Goal: Contribute content

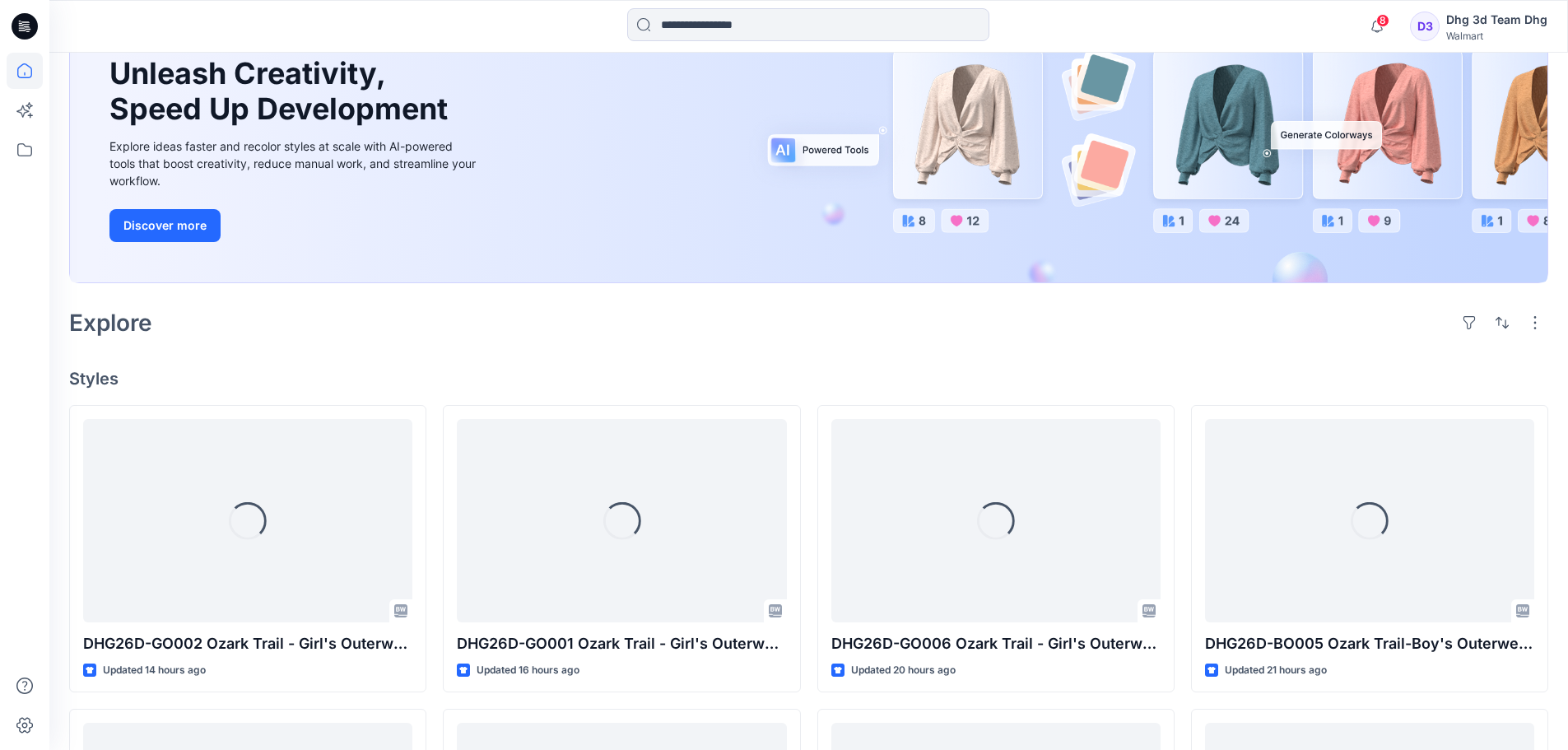
scroll to position [164, 0]
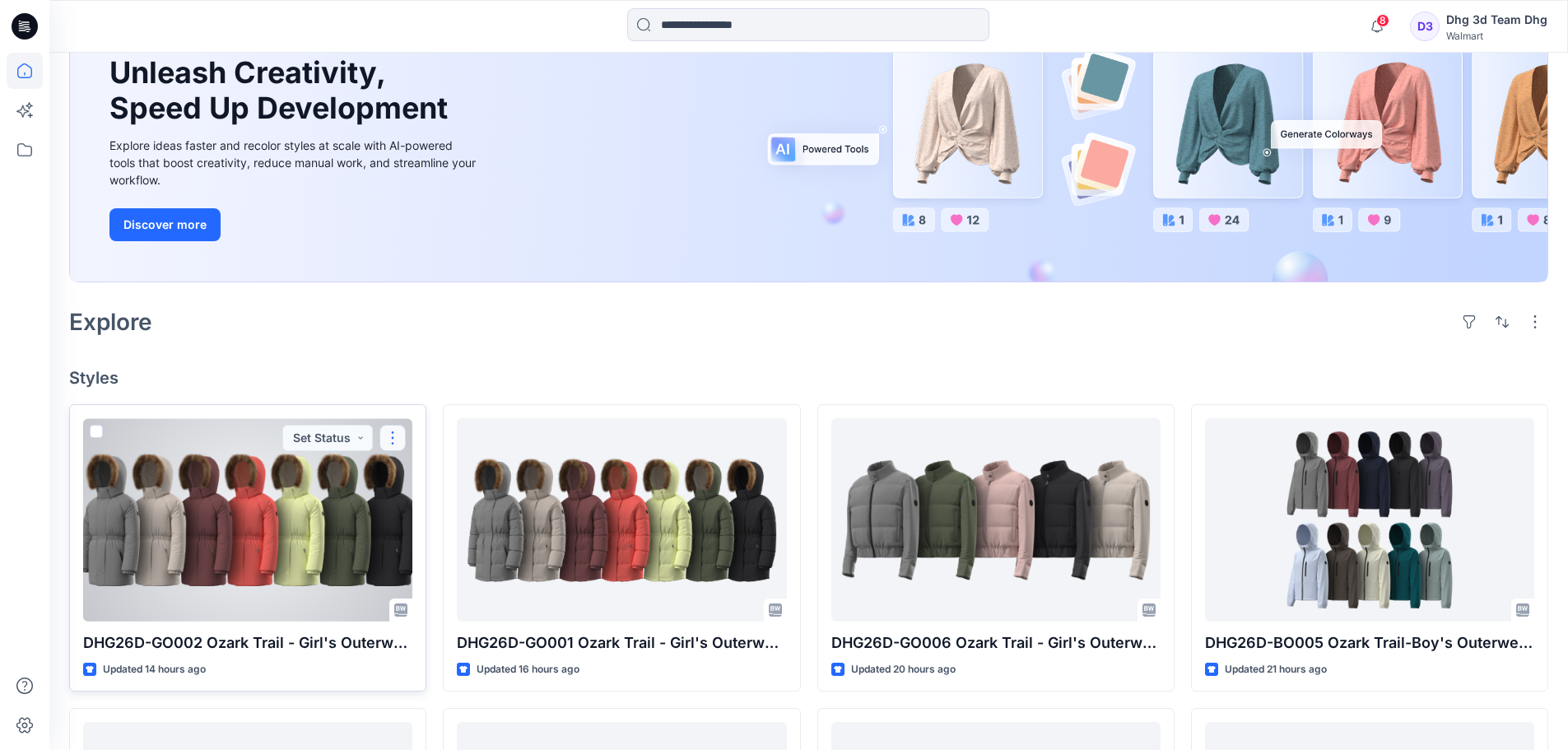
click at [390, 434] on button "button" at bounding box center [393, 439] width 27 height 27
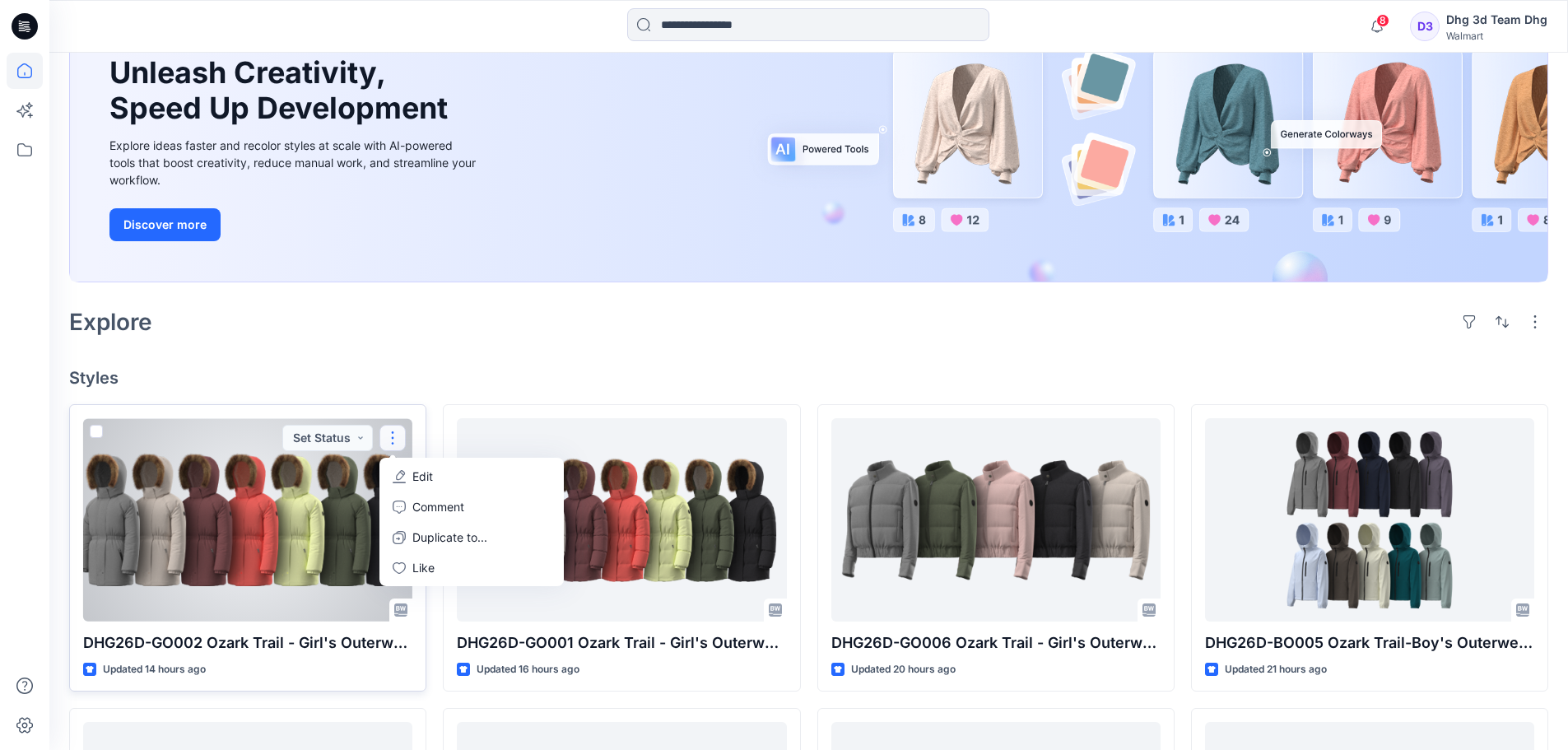
click at [466, 471] on button "Edit" at bounding box center [471, 476] width 178 height 31
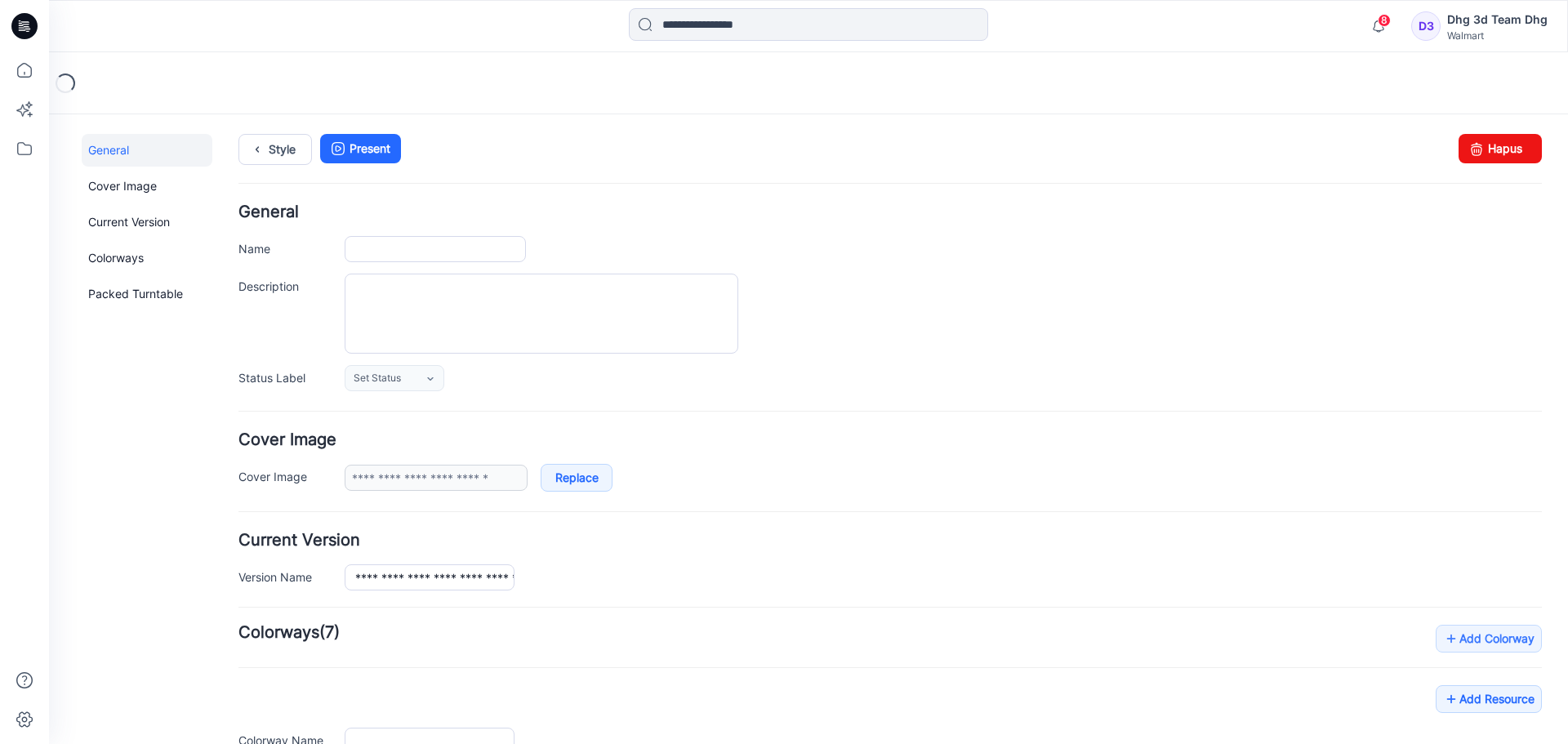
type input "**********"
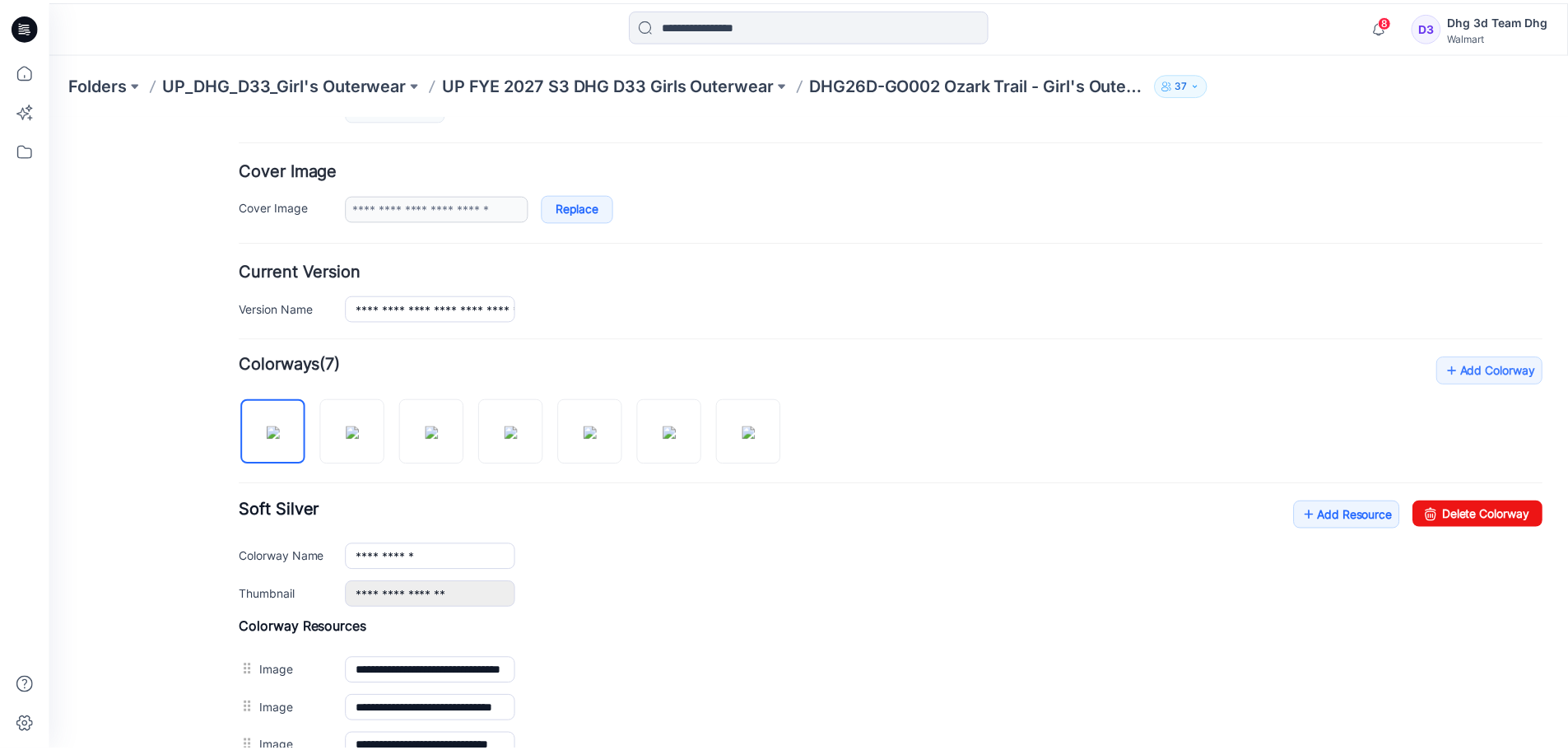
scroll to position [494, 0]
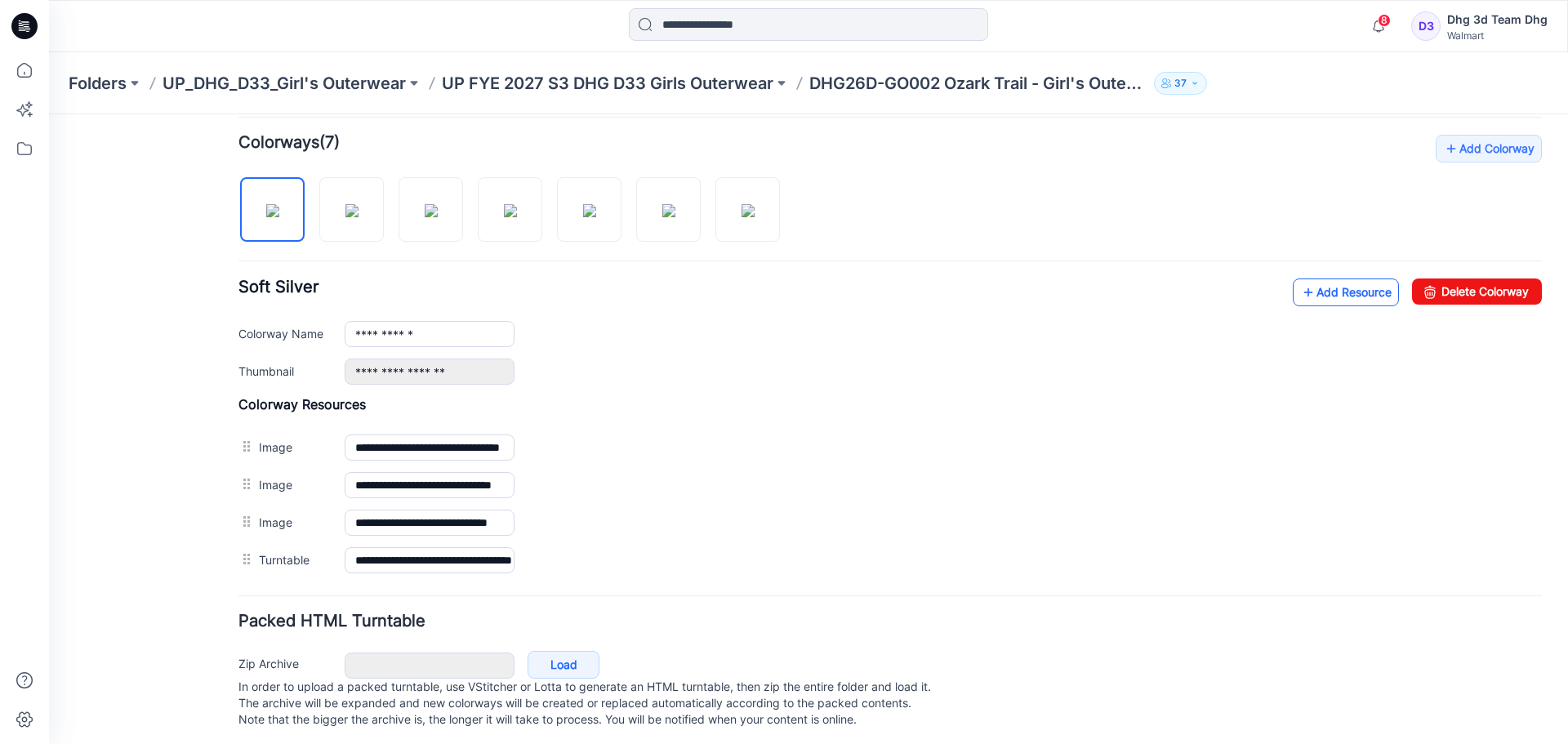
click at [1293, 302] on link "Add Resource" at bounding box center [1346, 292] width 106 height 28
click at [1363, 304] on link "Add Resource" at bounding box center [1346, 292] width 106 height 28
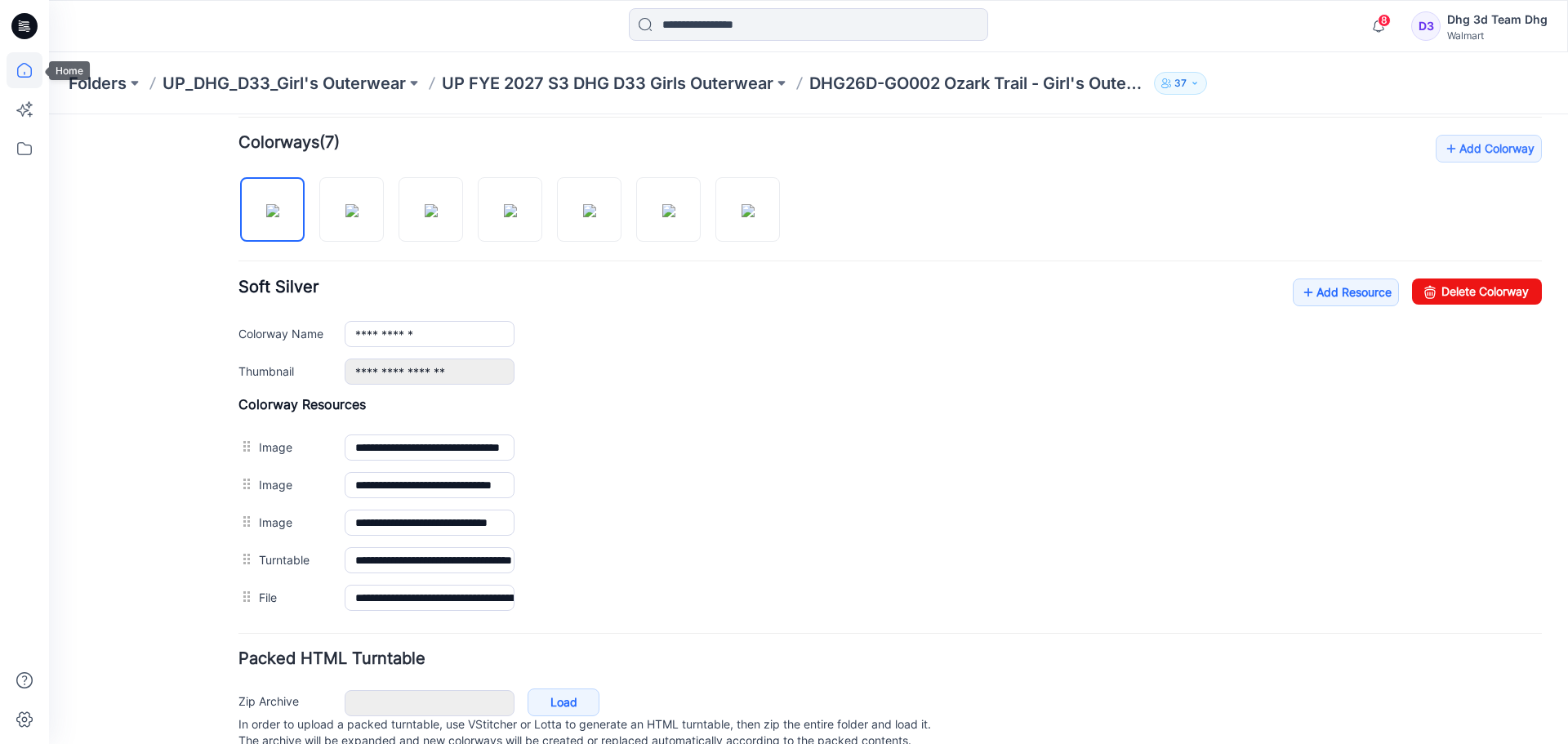
click at [27, 67] on icon at bounding box center [25, 70] width 36 height 36
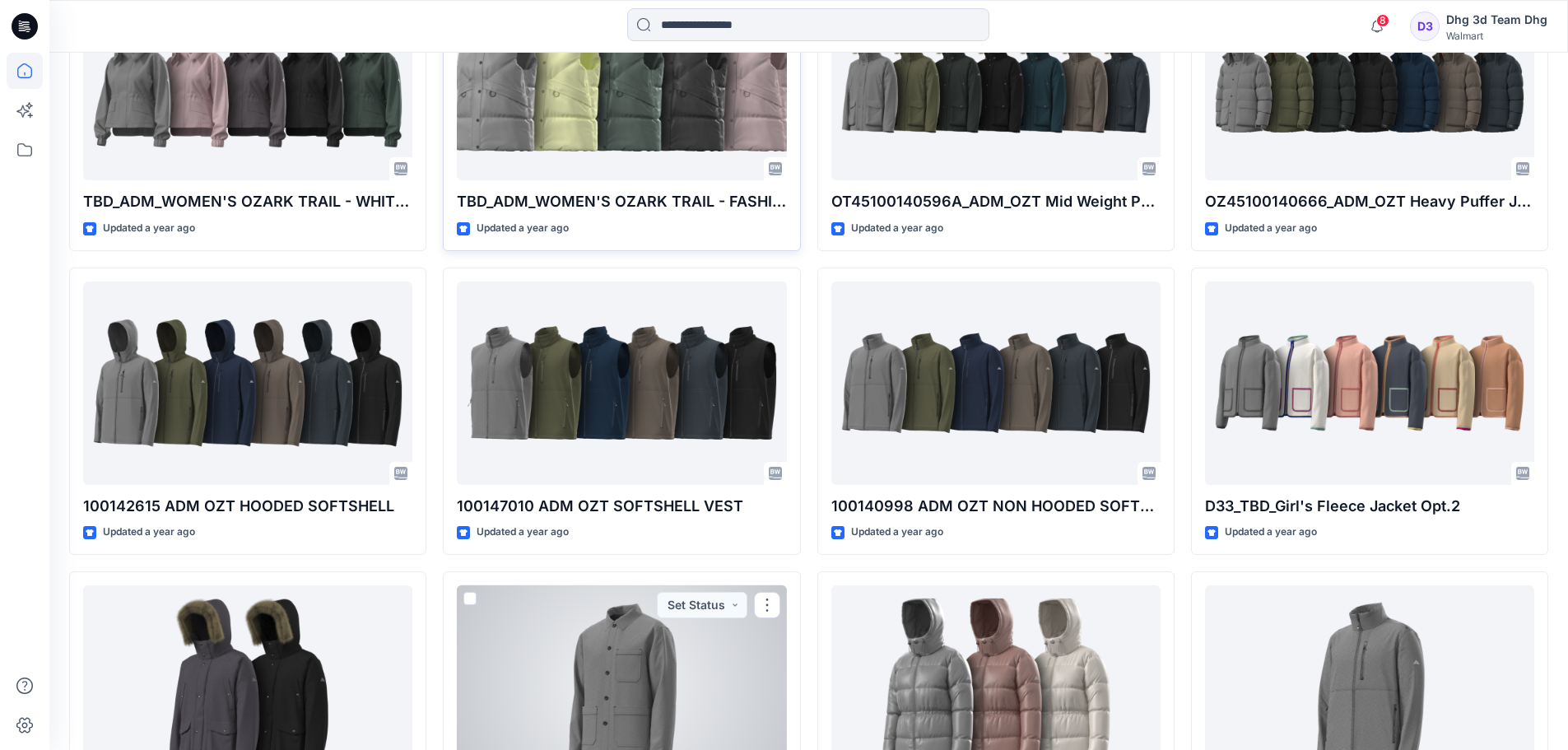
scroll to position [4525, 0]
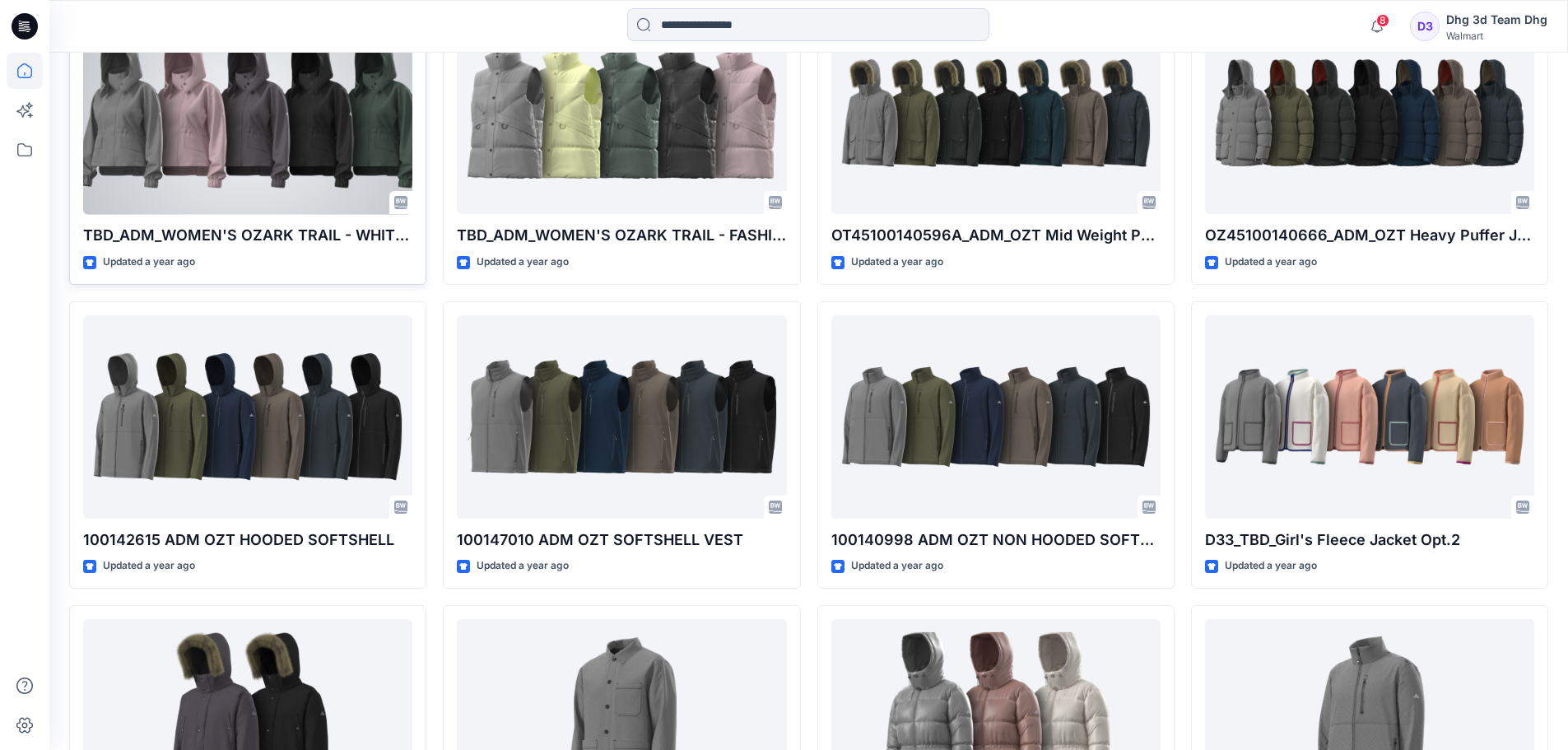
click at [228, 133] on div at bounding box center [247, 113] width 330 height 203
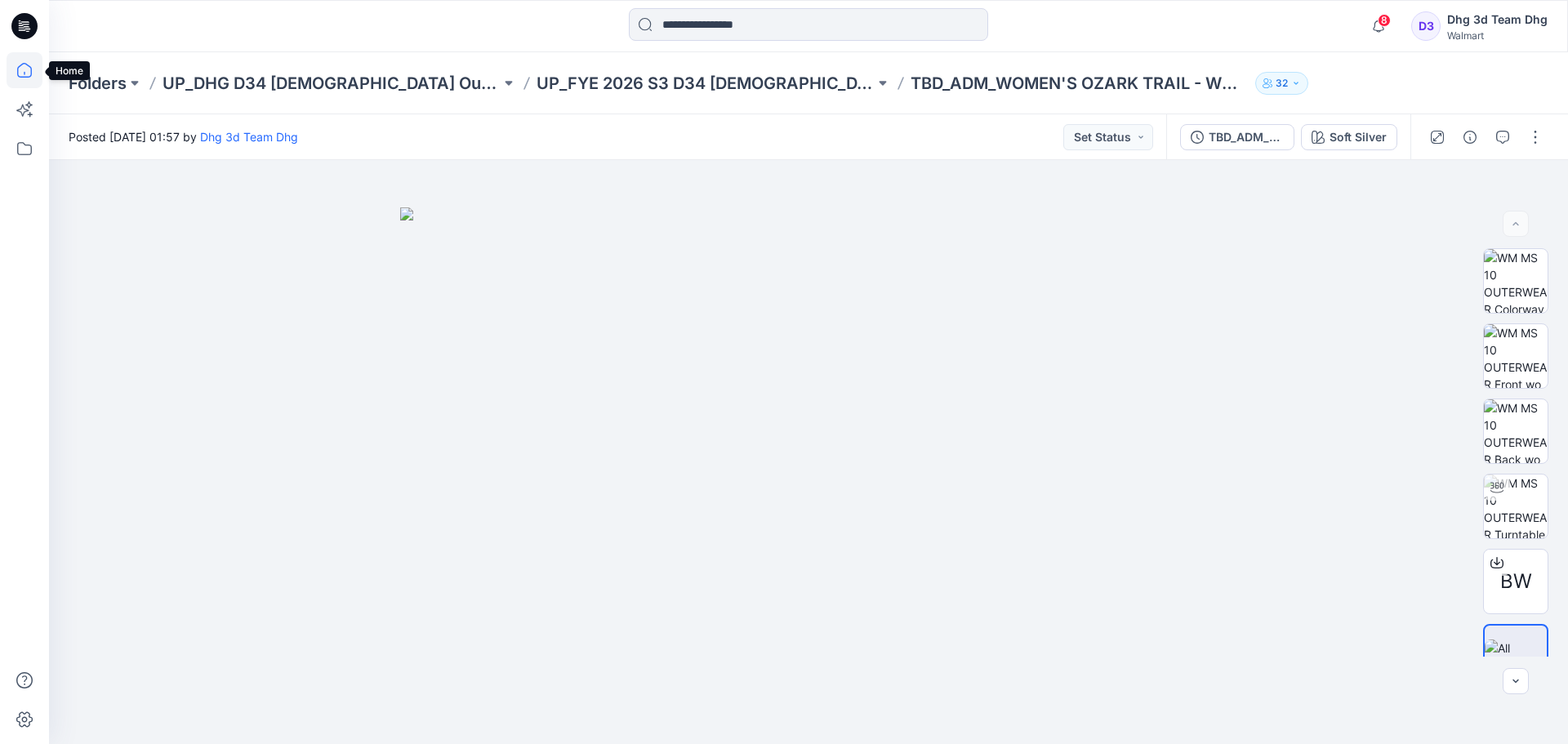
click at [28, 76] on icon at bounding box center [25, 70] width 36 height 36
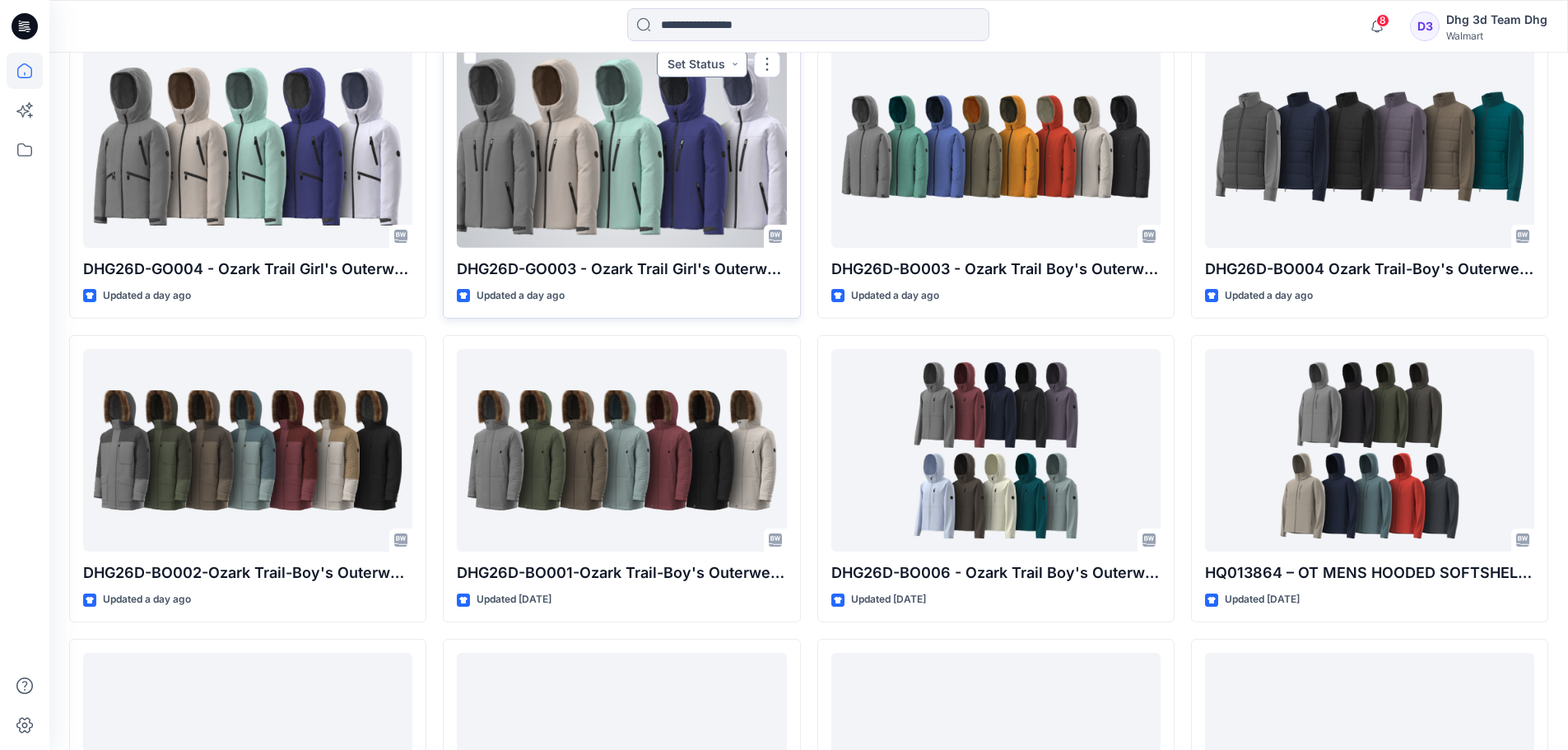
scroll to position [908, 0]
